Goal: Check status: Check status

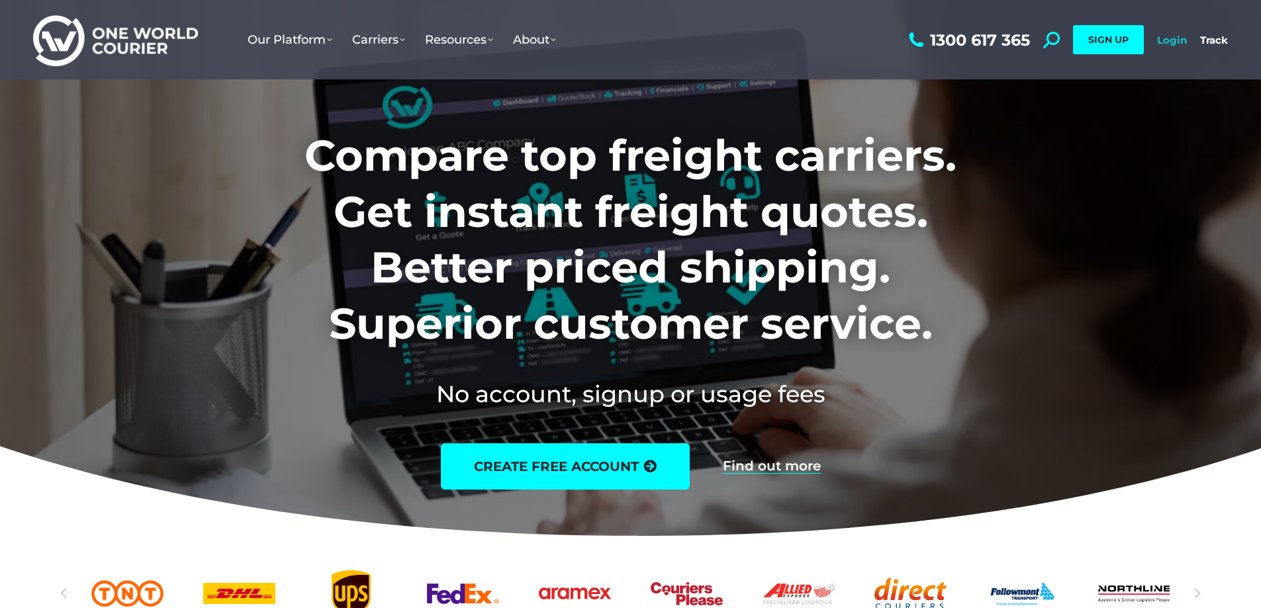
click at [1178, 41] on link "Login" at bounding box center [1172, 40] width 30 height 13
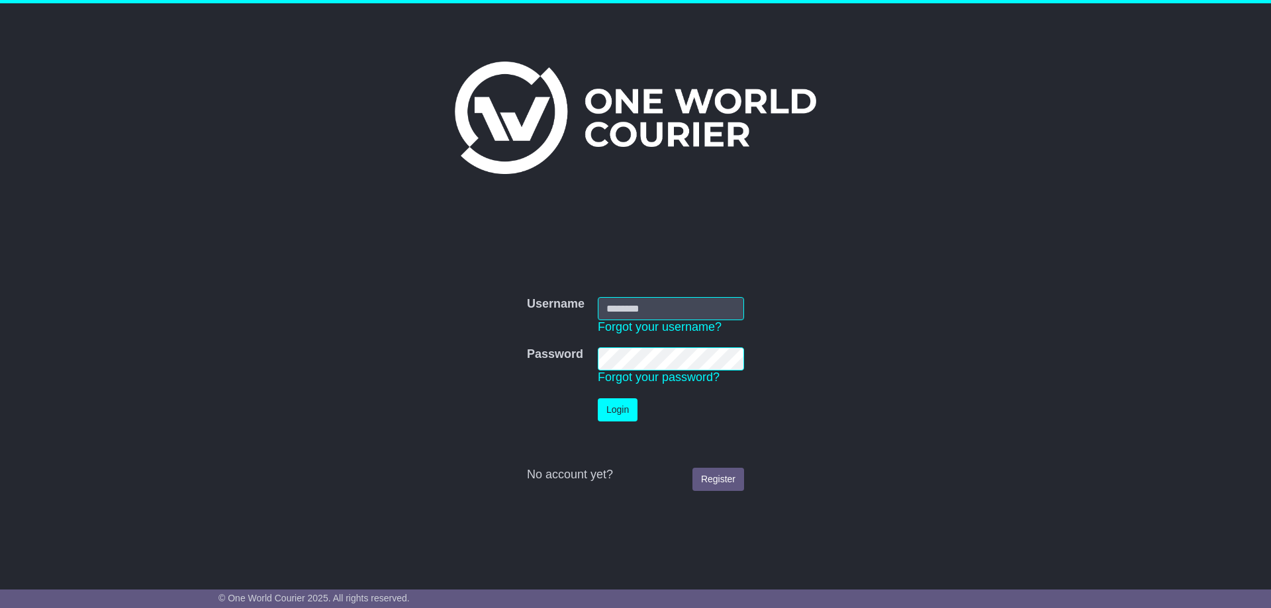
type input "**********"
click at [616, 418] on button "Login" at bounding box center [618, 409] width 40 height 23
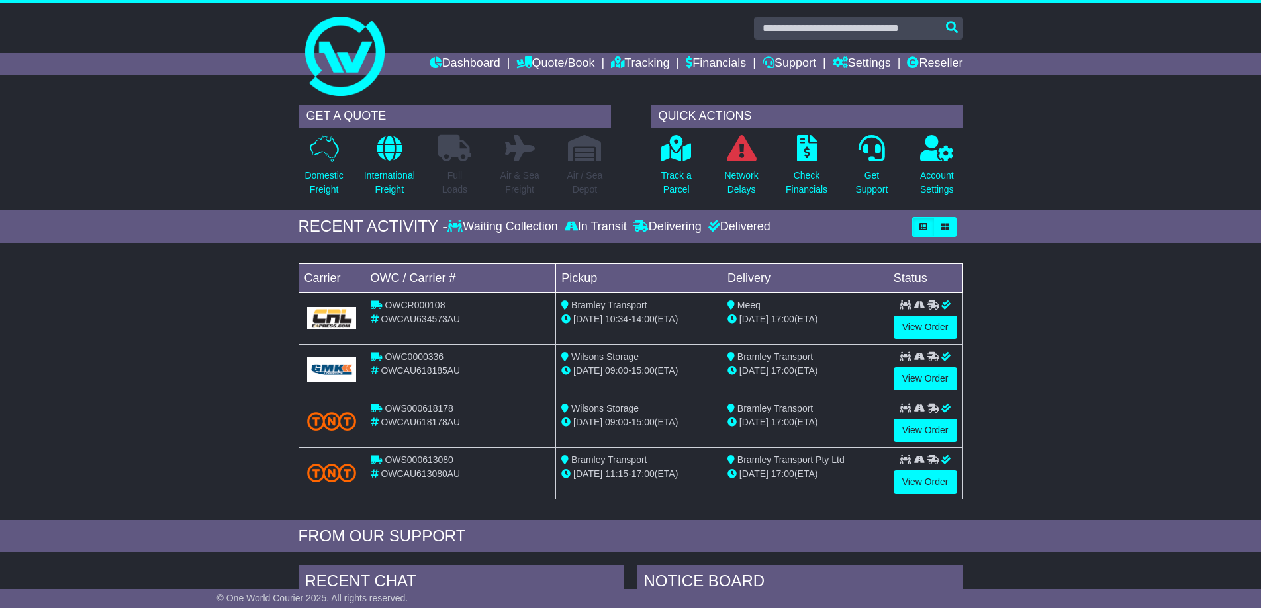
drag, startPoint x: 698, startPoint y: 331, endPoint x: 580, endPoint y: 305, distance: 120.6
click at [580, 302] on td "Bramley Transport 15 Aug 10:34 - 14:00 (ETA)" at bounding box center [639, 319] width 166 height 52
click at [715, 65] on link "Financials" at bounding box center [716, 64] width 60 height 23
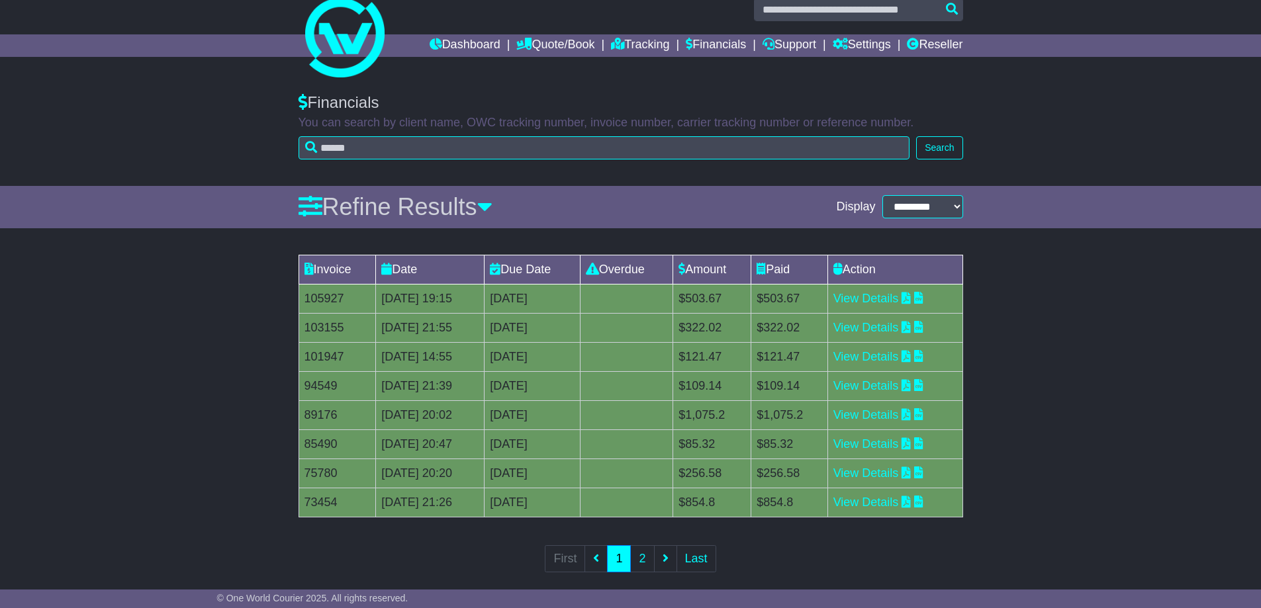
scroll to position [33, 0]
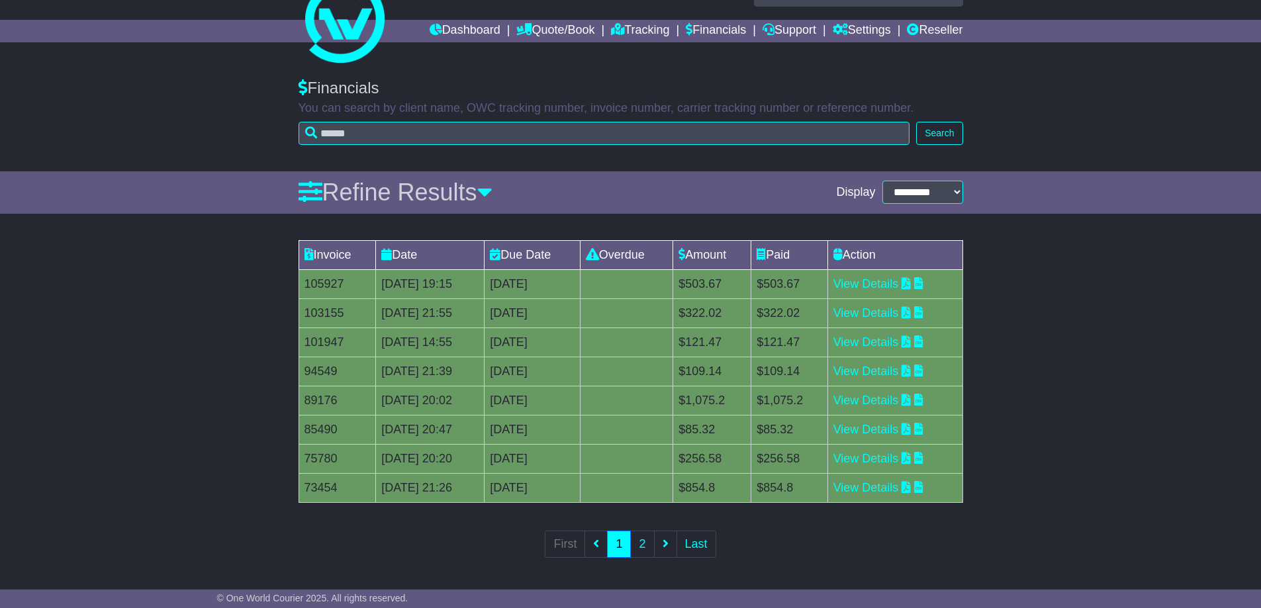
drag, startPoint x: 297, startPoint y: 287, endPoint x: 241, endPoint y: 244, distance: 71.2
click at [241, 244] on div "Invoice Date Due Date Overdue Amount Paid Action 105927 21 Aug 2025 19:15 [DATE…" at bounding box center [630, 408] width 1261 height 349
drag, startPoint x: 813, startPoint y: 316, endPoint x: 776, endPoint y: 302, distance: 39.4
click at [775, 302] on tr "103155 17 [DATE] 2025 21:55 [DATE] 0 day(s) Payment In Process $322.02 $322.02 …" at bounding box center [631, 313] width 664 height 29
click at [751, 302] on td "$322.02" at bounding box center [712, 313] width 78 height 29
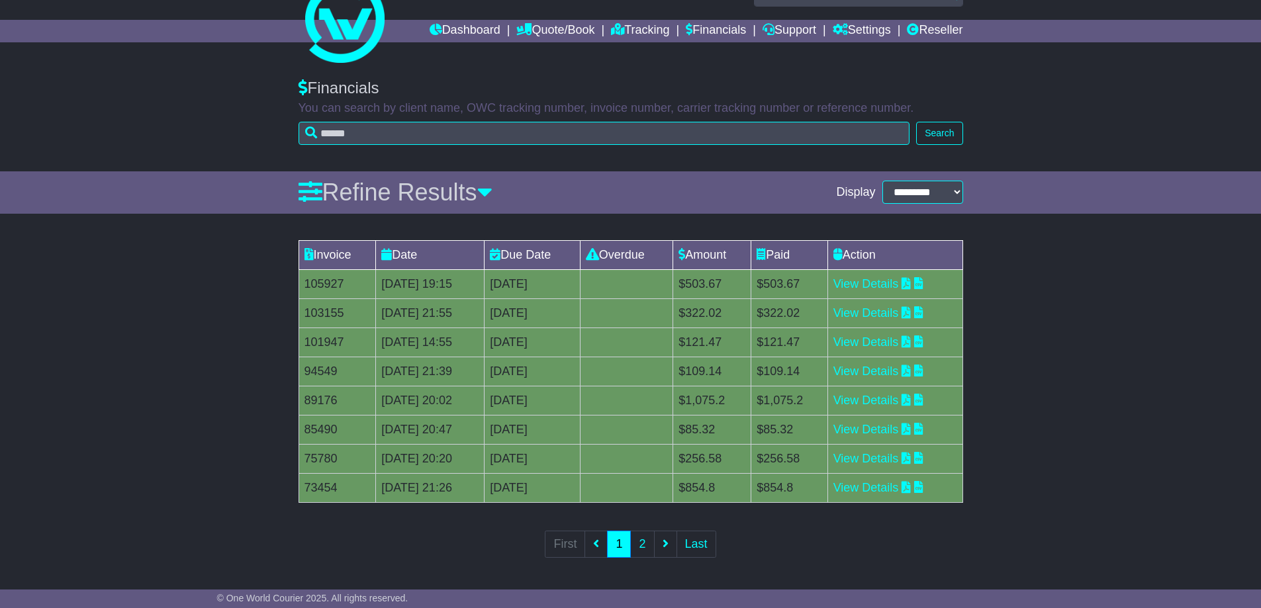
click at [827, 318] on td "$322.02" at bounding box center [789, 313] width 76 height 29
drag, startPoint x: 829, startPoint y: 316, endPoint x: 786, endPoint y: 321, distance: 43.3
click at [786, 321] on td "$322.02" at bounding box center [789, 313] width 76 height 29
drag, startPoint x: 802, startPoint y: 288, endPoint x: 830, endPoint y: 293, distance: 28.3
click at [827, 293] on td "$503.67" at bounding box center [789, 283] width 76 height 29
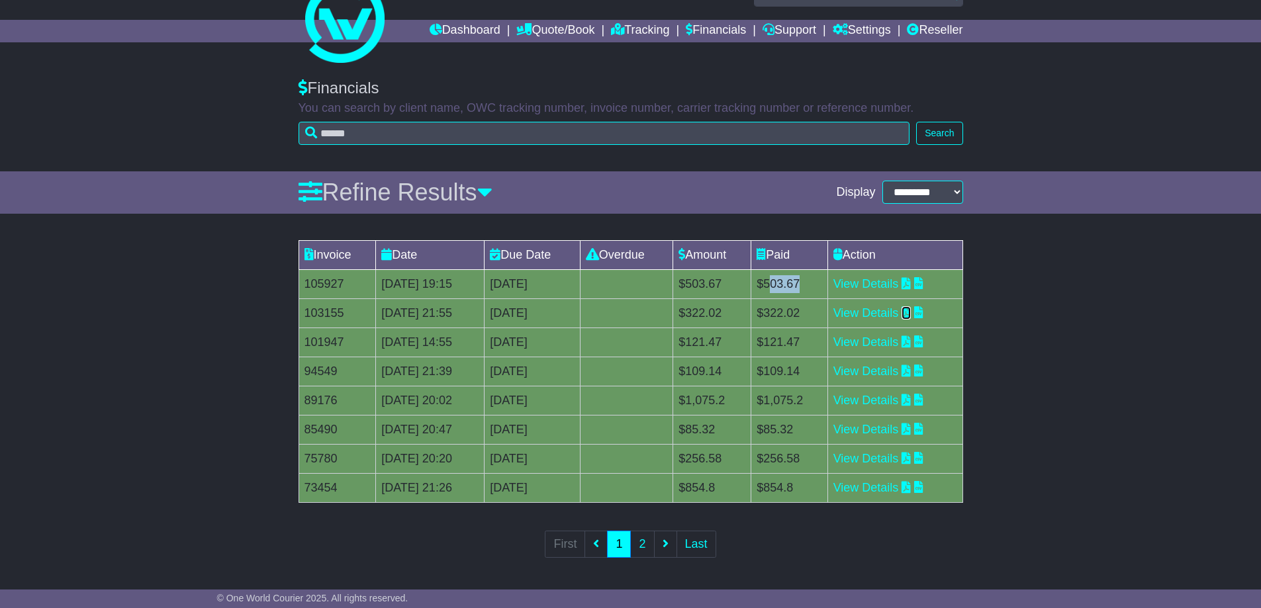
click at [911, 314] on icon at bounding box center [905, 312] width 9 height 12
drag, startPoint x: 1146, startPoint y: 430, endPoint x: 1130, endPoint y: 427, distance: 16.2
click at [1142, 434] on div "Invoice Date Due Date Overdue Amount Paid Action 105927 21 Aug 2025 19:15 [DATE…" at bounding box center [630, 408] width 1261 height 349
